Goal: Check status: Check status

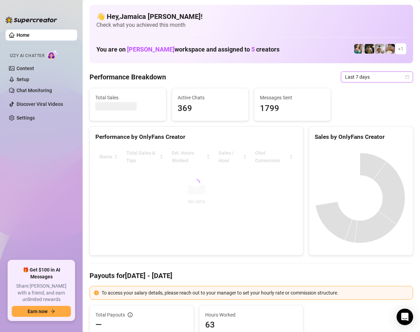
click at [375, 72] on span "Last 7 days" at bounding box center [377, 77] width 64 height 10
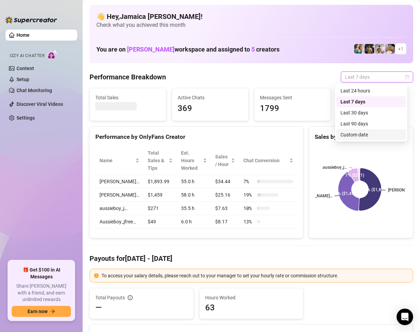
click at [347, 136] on div "Custom date" at bounding box center [370, 135] width 61 height 8
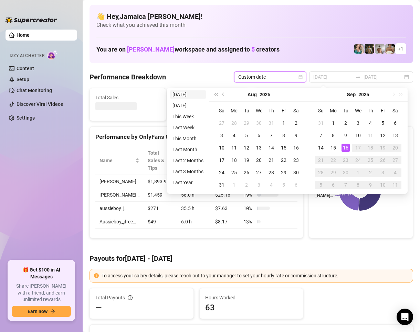
type input "[DATE]"
click at [188, 95] on li "[DATE]" at bounding box center [188, 94] width 36 height 8
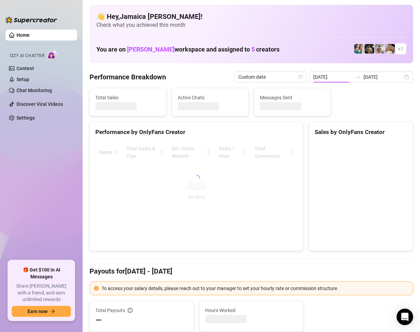
type input "[DATE]"
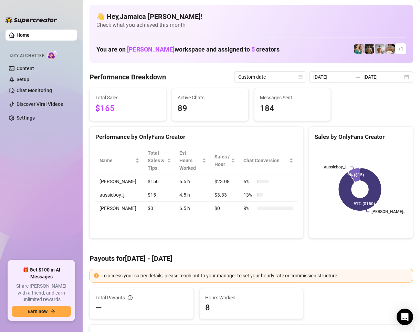
click at [208, 260] on h4 "Payouts for [DATE] - [DATE]" at bounding box center [250, 259] width 323 height 10
